Goal: Task Accomplishment & Management: Use online tool/utility

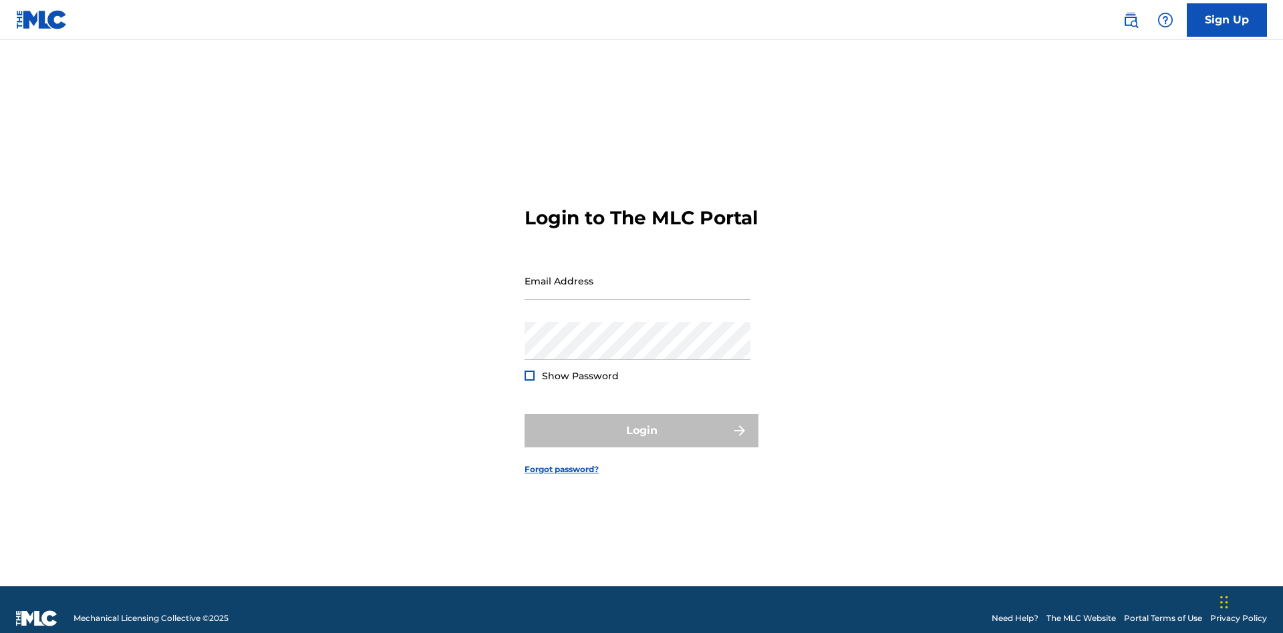
scroll to position [17, 0]
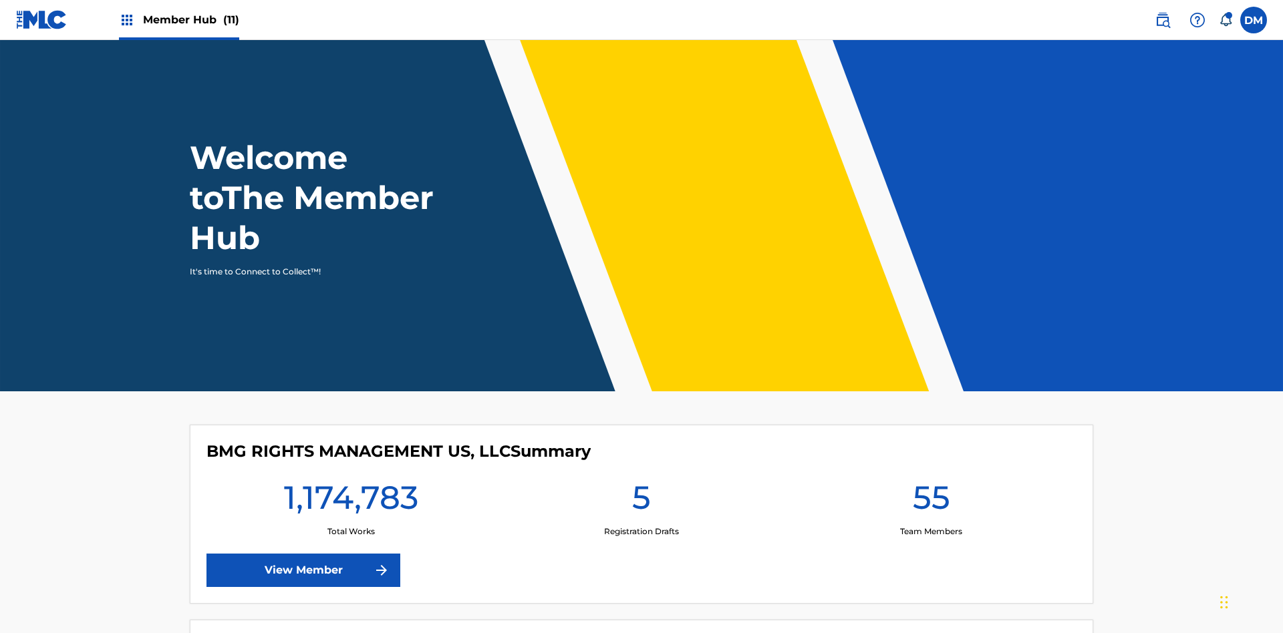
click at [190, 19] on span "Member Hub (11)" at bounding box center [191, 19] width 96 height 15
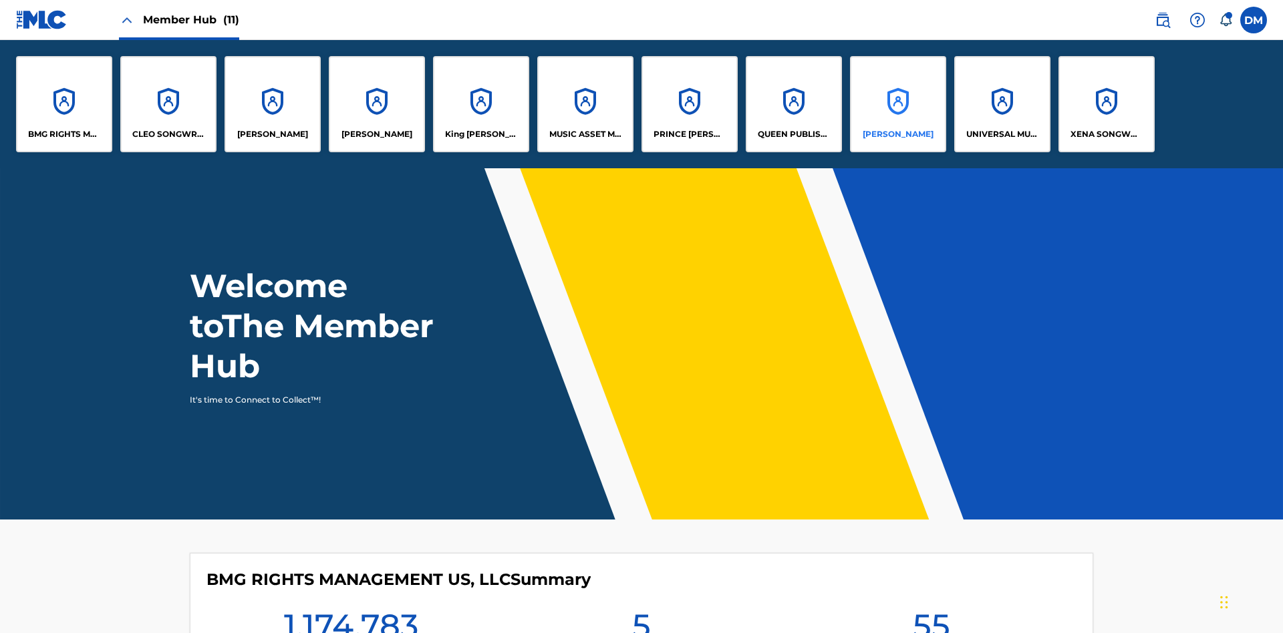
click at [897, 134] on p "[PERSON_NAME]" at bounding box center [898, 134] width 71 height 12
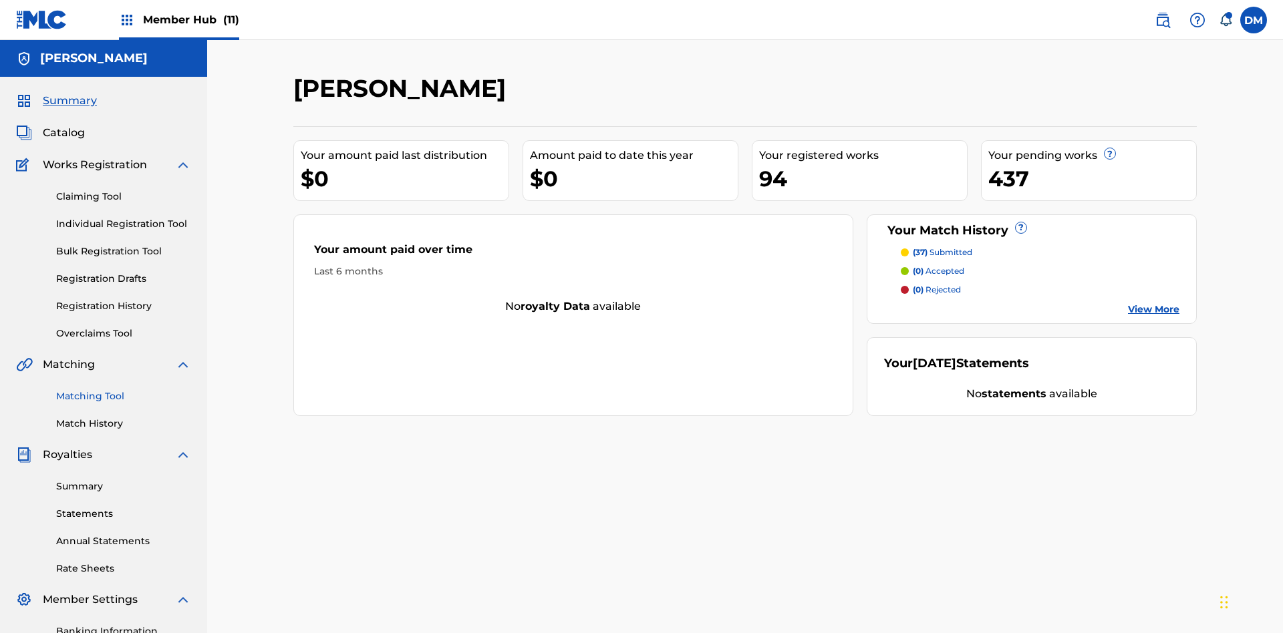
click at [124, 390] on link "Matching Tool" at bounding box center [123, 397] width 135 height 14
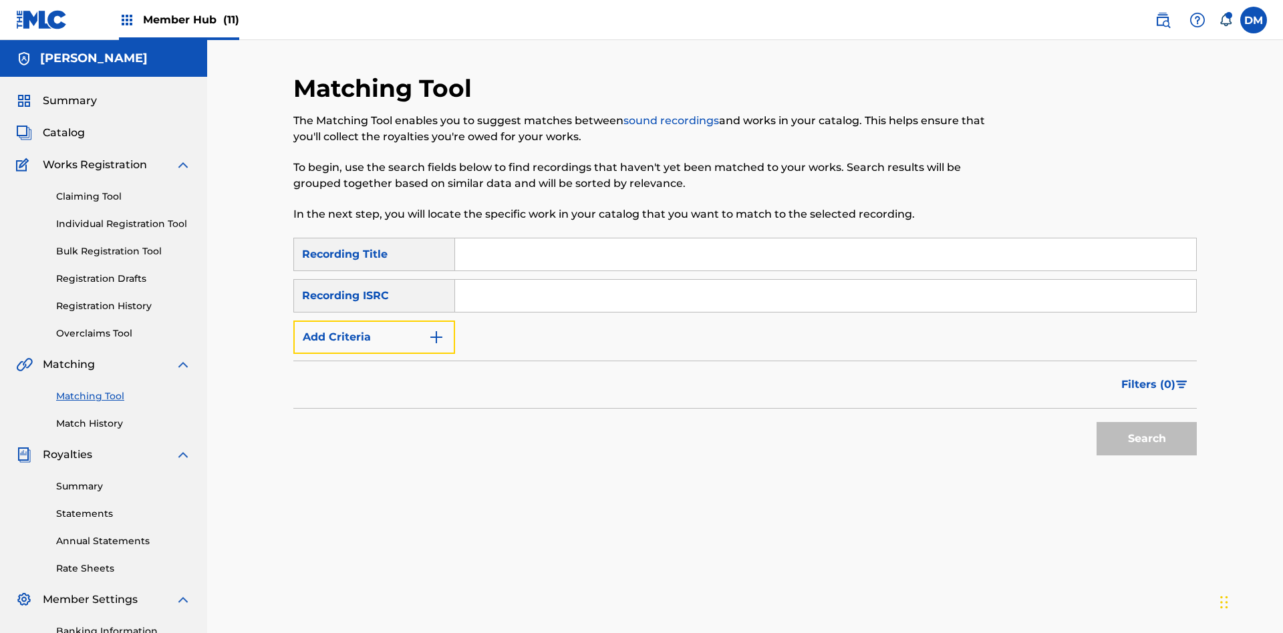
click at [374, 321] on button "Add Criteria" at bounding box center [374, 337] width 162 height 33
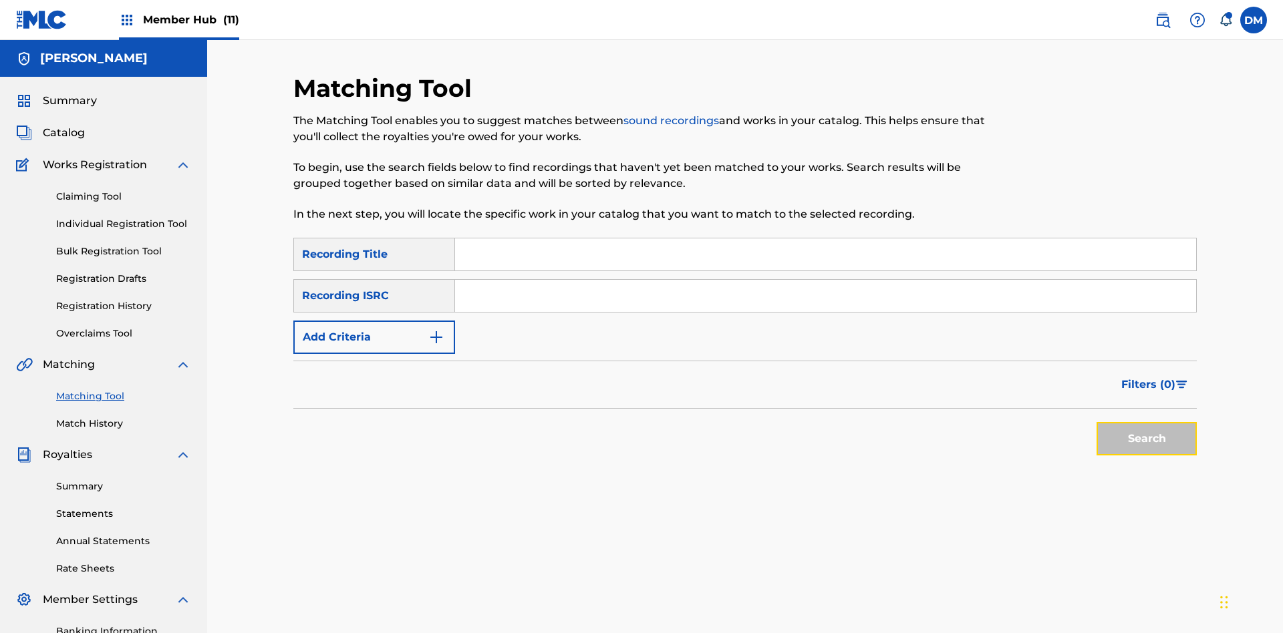
click at [1147, 422] on button "Search" at bounding box center [1147, 438] width 100 height 33
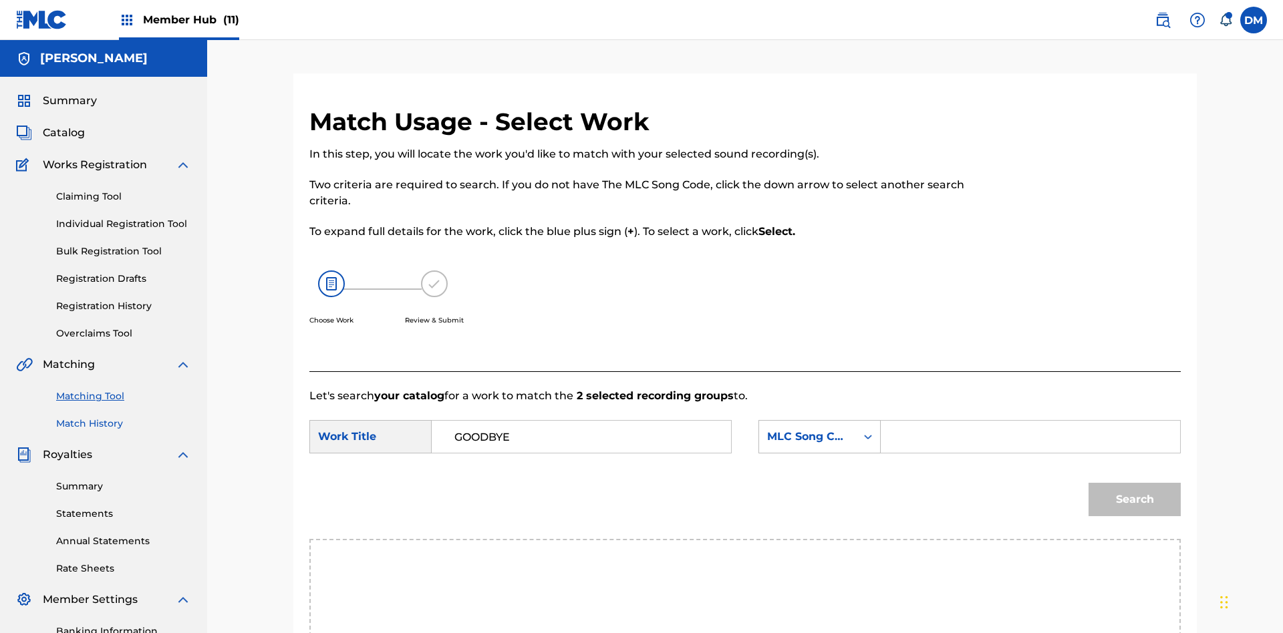
click at [1030, 421] on input "Search Form" at bounding box center [1030, 437] width 277 height 32
click at [1135, 483] on button "Search" at bounding box center [1135, 499] width 92 height 33
click at [124, 417] on link "Match History" at bounding box center [123, 424] width 135 height 14
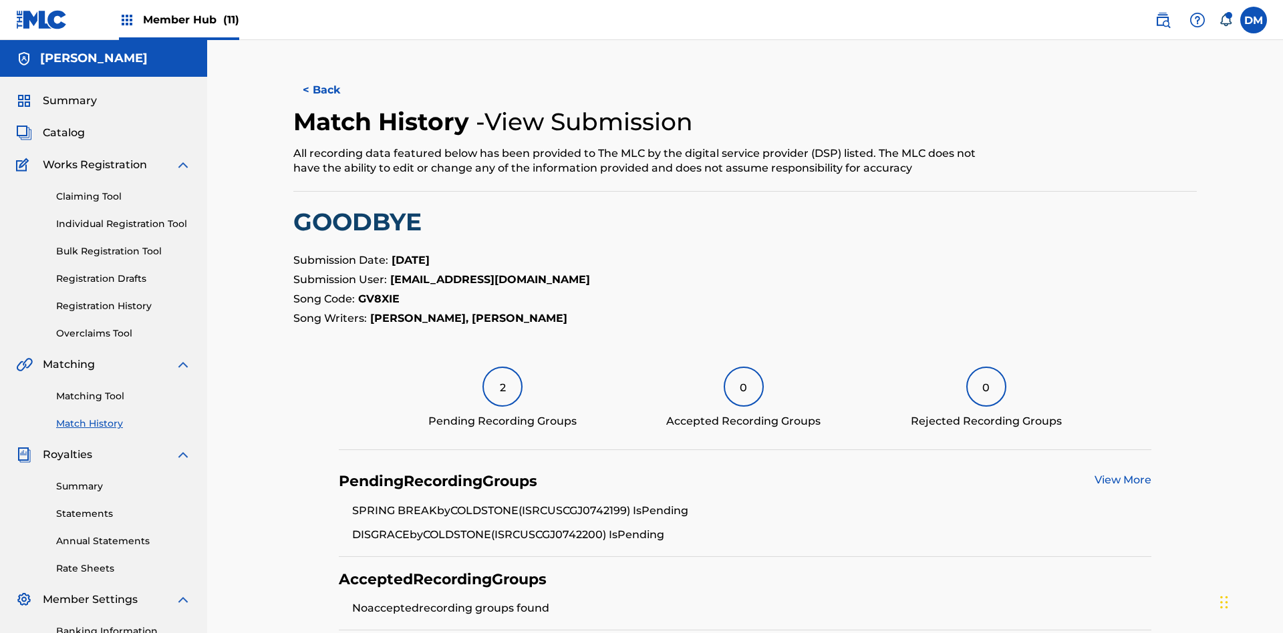
click at [1123, 474] on link "View More" at bounding box center [1123, 480] width 57 height 13
